Goal: Transaction & Acquisition: Book appointment/travel/reservation

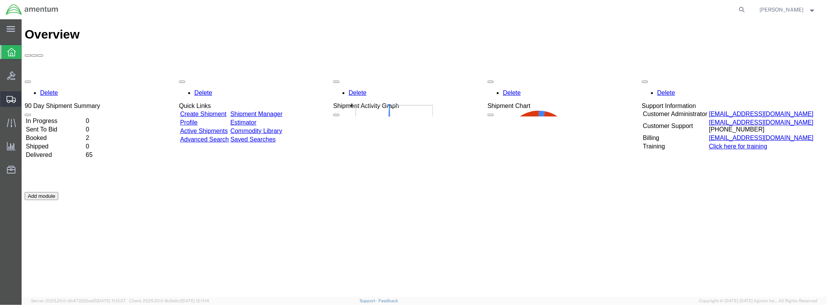
click at [10, 97] on icon at bounding box center [11, 99] width 9 height 7
click at [0, 0] on span "Shipment Manager" at bounding box center [0, 0] width 0 height 0
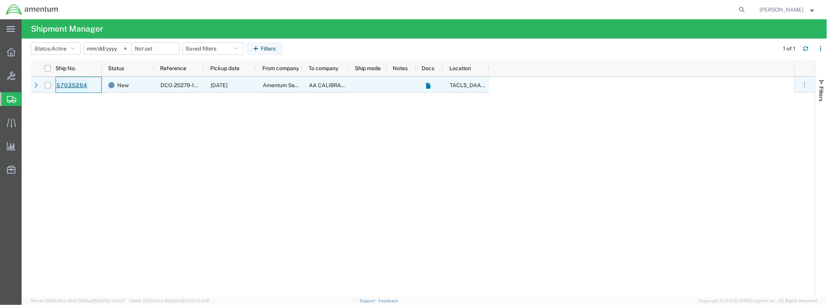
click at [67, 80] on link "57035264" at bounding box center [72, 85] width 32 height 12
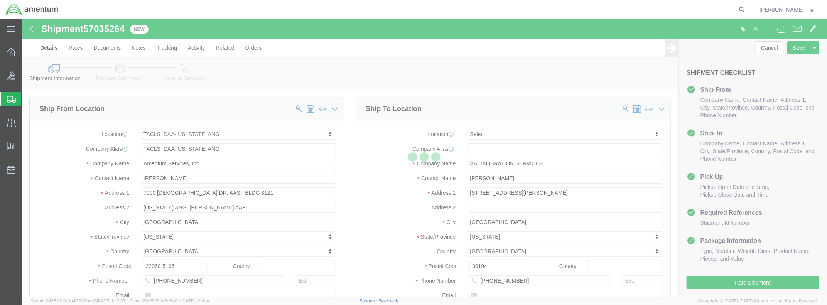
select select "42744"
select select
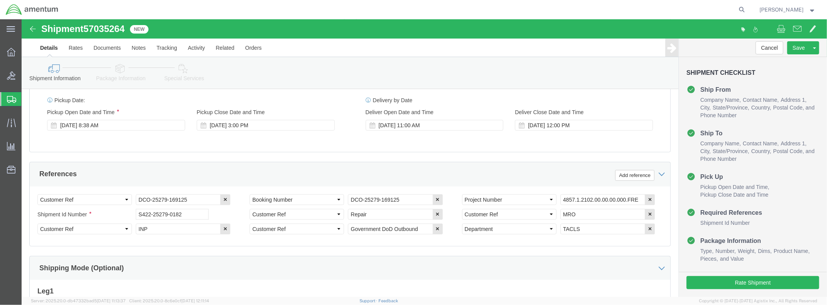
scroll to position [308, 0]
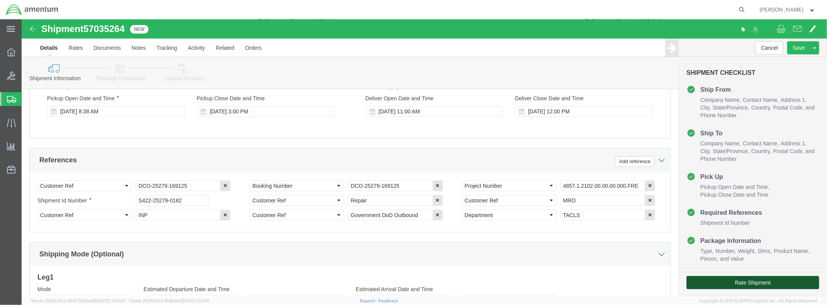
click button "Rate Shipment"
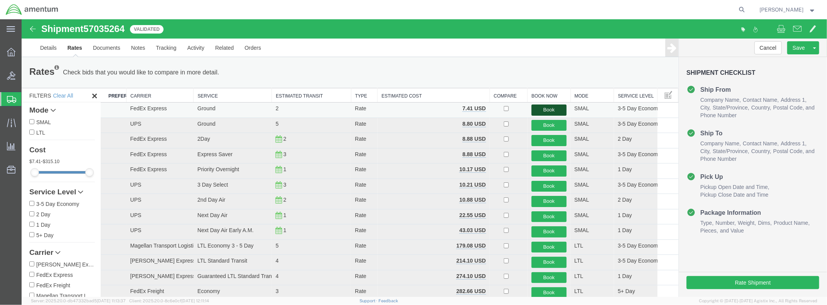
click at [549, 110] on button "Book" at bounding box center [548, 109] width 35 height 11
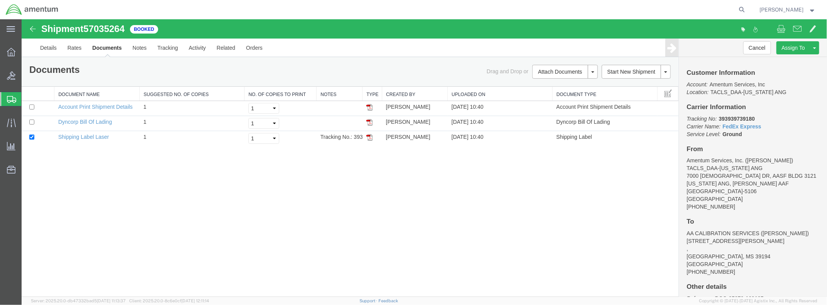
drag, startPoint x: 369, startPoint y: 137, endPoint x: 407, endPoint y: 212, distance: 84.8
click at [369, 137] on img at bounding box center [369, 137] width 6 height 6
